Goal: Task Accomplishment & Management: Manage account settings

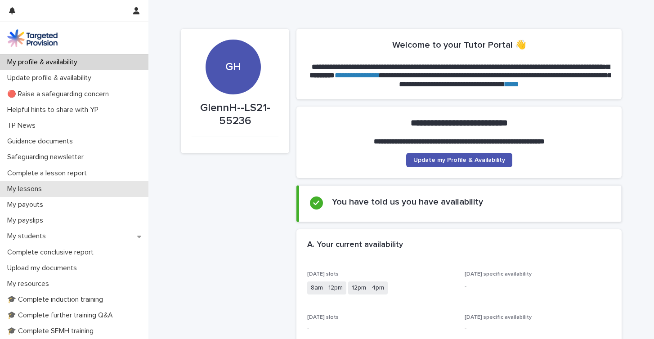
click at [74, 191] on div "My lessons" at bounding box center [74, 189] width 148 height 16
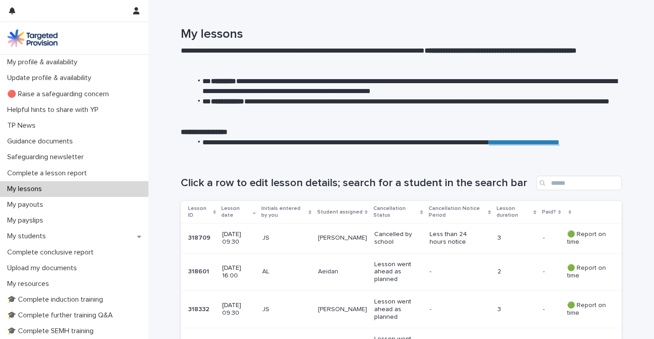
click at [451, 240] on p "Less than 24 hours notice" at bounding box center [455, 238] width 50 height 15
